Goal: Ask a question: Seek information or help from site administrators or community

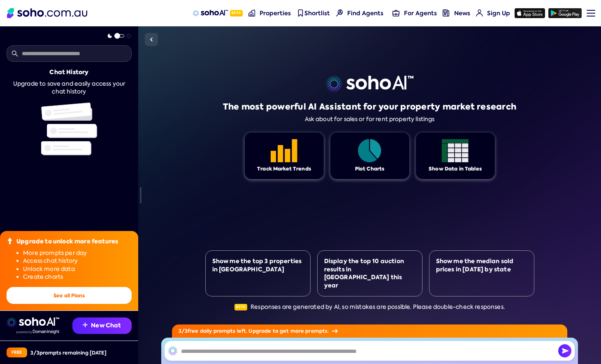
click at [204, 347] on input "text" at bounding box center [370, 351] width 410 height 20
click at [291, 156] on img at bounding box center [284, 150] width 27 height 23
click at [333, 158] on div "Plot Charts" at bounding box center [369, 156] width 79 height 47
click at [290, 351] on input "text" at bounding box center [370, 351] width 410 height 20
drag, startPoint x: 177, startPoint y: 330, endPoint x: 249, endPoint y: 330, distance: 71.6
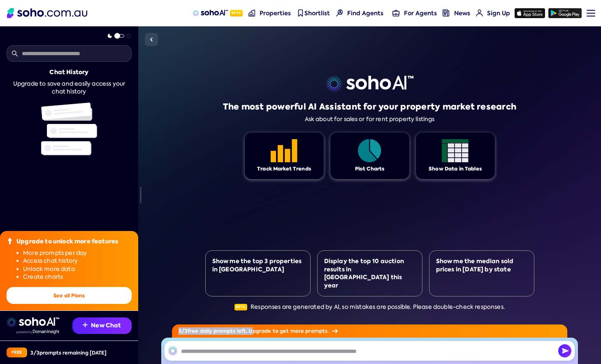
click at [249, 330] on div "3 / 3 free daily prompts left. Upgrade to get more prompts." at bounding box center [370, 330] width 396 height 13
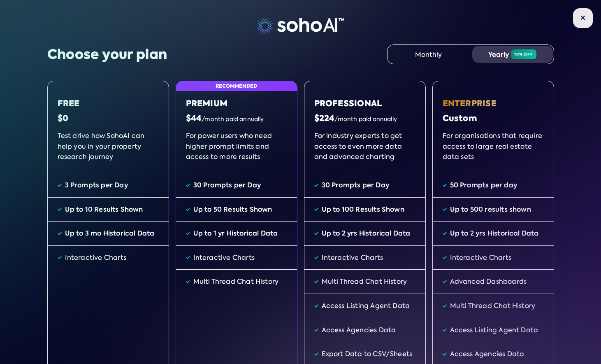
click at [583, 12] on button at bounding box center [583, 18] width 20 height 20
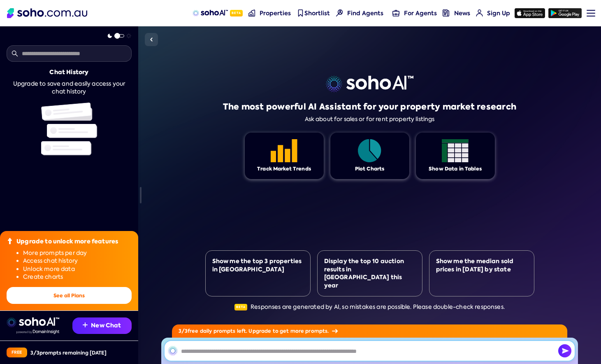
click at [289, 351] on input "text" at bounding box center [370, 351] width 410 height 20
type input "*"
type input "**********"
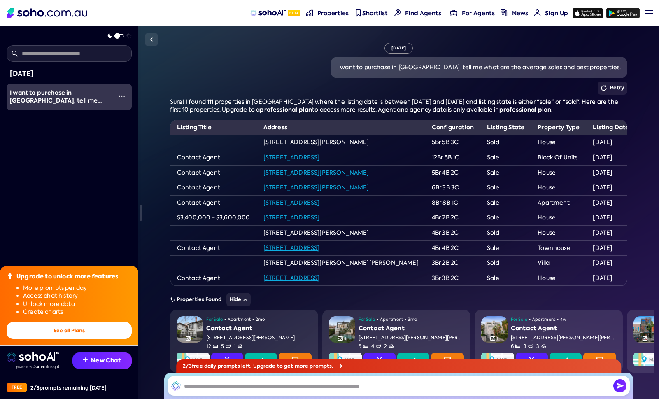
click at [47, 97] on span "I want to purchase in [GEOGRAPHIC_DATA], tell me what are the average sales and…" at bounding box center [56, 104] width 93 height 33
click at [76, 94] on span "I want to purchase in [GEOGRAPHIC_DATA], tell me what are the average sales and…" at bounding box center [56, 104] width 93 height 33
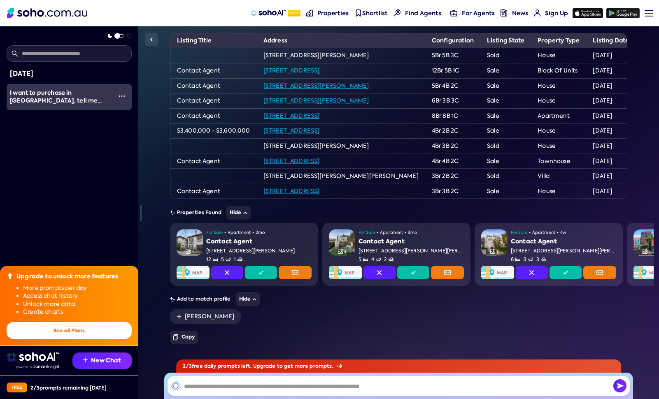
scroll to position [101, 0]
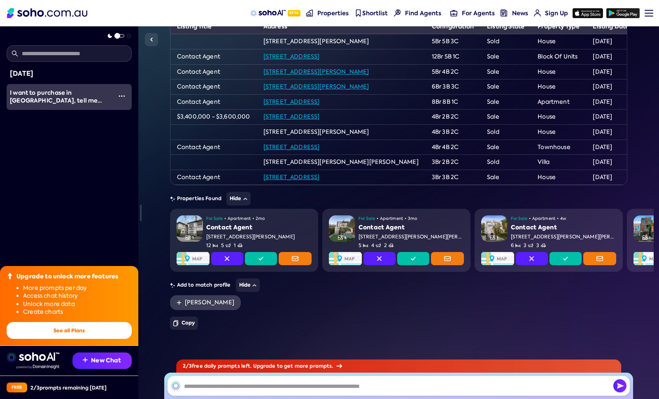
click at [179, 302] on link "[PERSON_NAME]" at bounding box center [205, 302] width 71 height 15
